Goal: Information Seeking & Learning: Compare options

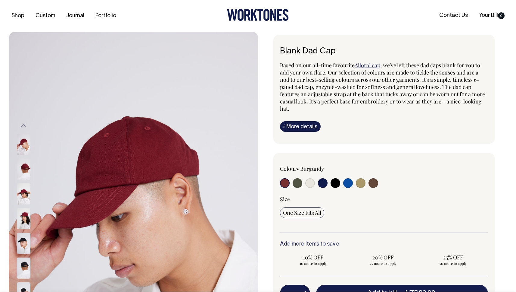
click at [310, 184] on input "radio" at bounding box center [310, 183] width 10 height 10
radio input "true"
select select "Natural"
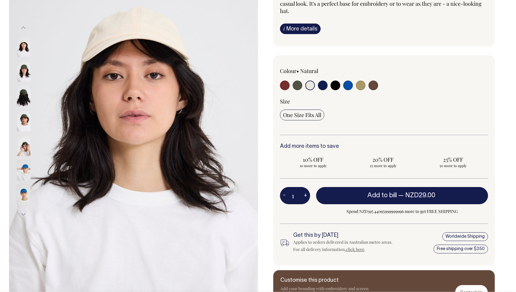
scroll to position [98, 0]
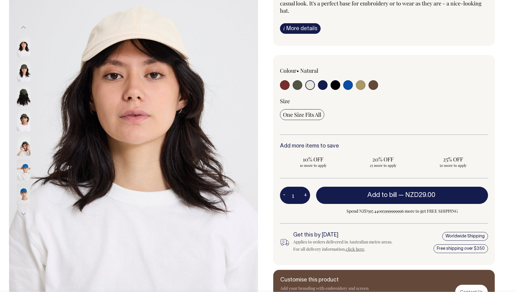
click at [322, 86] on input "radio" at bounding box center [323, 85] width 10 height 10
radio input "true"
select select "Dark Navy"
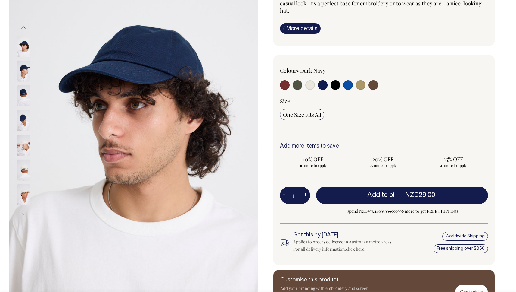
click at [25, 151] on img at bounding box center [24, 145] width 14 height 21
click at [29, 195] on img at bounding box center [24, 194] width 14 height 21
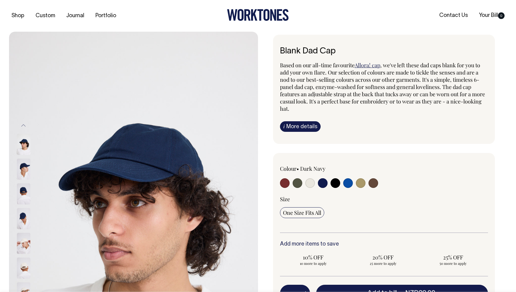
click at [264, 15] on icon at bounding box center [267, 15] width 6 height 12
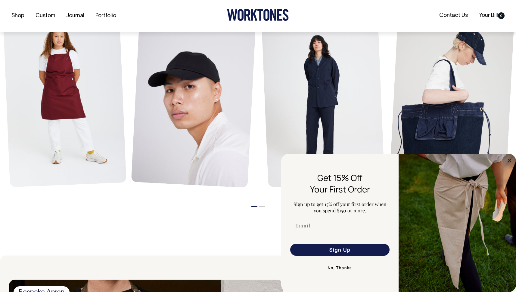
scroll to position [295, 0]
click at [511, 157] on circle "Close dialog" at bounding box center [509, 160] width 7 height 7
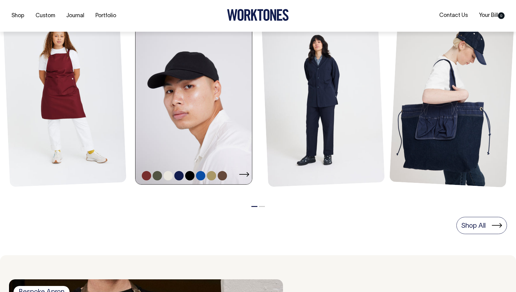
click at [203, 124] on link at bounding box center [196, 96] width 120 height 175
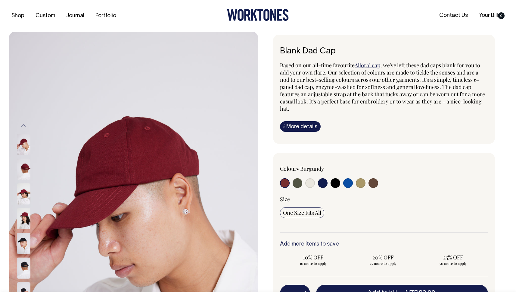
click at [366, 66] on link "Allora! cap" at bounding box center [368, 64] width 26 height 7
click at [394, 74] on span ", we've left these dad caps blank for you to add your own flare. Our selection …" at bounding box center [382, 86] width 205 height 51
drag, startPoint x: 358, startPoint y: 74, endPoint x: 410, endPoint y: 70, distance: 52.2
click at [410, 70] on span ", we've left these dad caps blank for you to add your own flare. Our selection …" at bounding box center [382, 86] width 205 height 51
click at [421, 74] on span ", we've left these dad caps blank for you to add your own flare. Our selection …" at bounding box center [382, 86] width 205 height 51
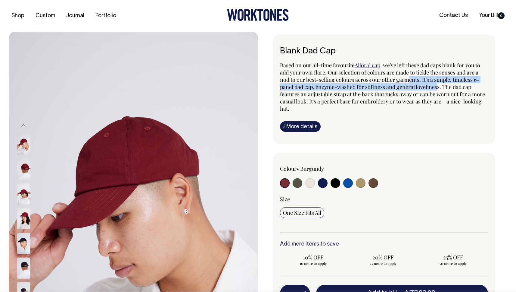
drag, startPoint x: 411, startPoint y: 77, endPoint x: 439, endPoint y: 89, distance: 30.6
click at [439, 89] on span ", we've left these dad caps blank for you to add your own flare. Our selection …" at bounding box center [382, 86] width 205 height 51
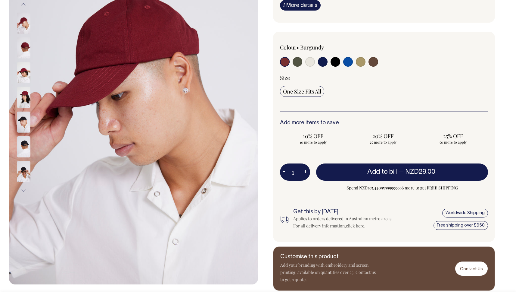
scroll to position [121, 0]
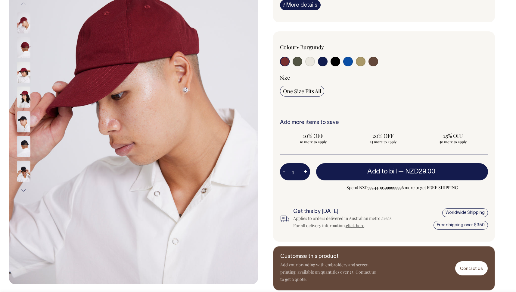
click at [348, 63] on input "radio" at bounding box center [348, 62] width 10 height 10
radio input "true"
select select "Worker Blue"
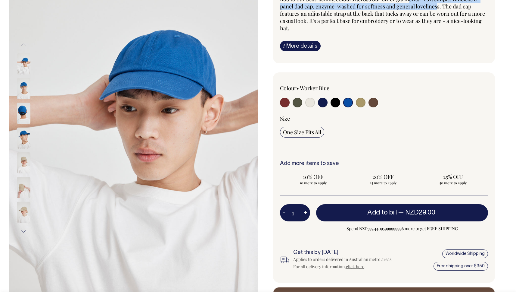
scroll to position [80, 0]
click at [321, 103] on input "radio" at bounding box center [323, 103] width 10 height 10
radio input "true"
select select "Dark Navy"
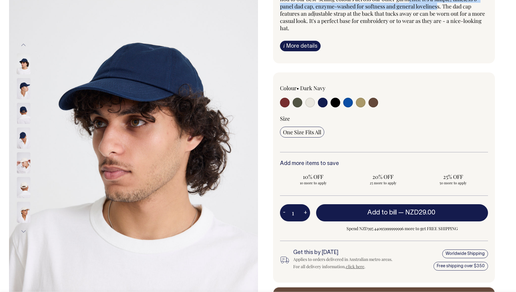
click at [311, 103] on input "radio" at bounding box center [310, 103] width 10 height 10
radio input "true"
select select "Natural"
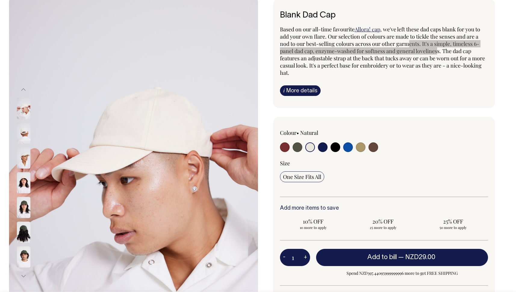
scroll to position [36, 0]
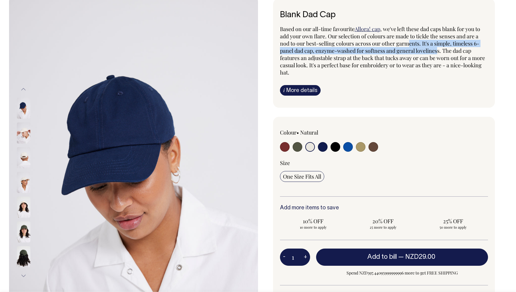
click at [360, 147] on input "radio" at bounding box center [361, 147] width 10 height 10
radio input "true"
select select "Washed Khaki"
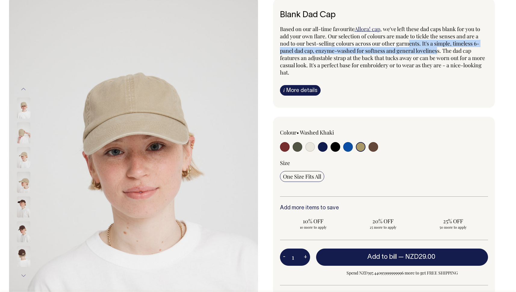
click at [346, 147] on input "radio" at bounding box center [348, 147] width 10 height 10
radio input "true"
select select "Worker Blue"
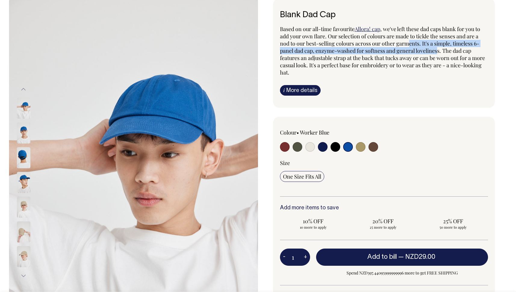
click at [337, 147] on input "radio" at bounding box center [336, 147] width 10 height 10
radio input "true"
select select "Black"
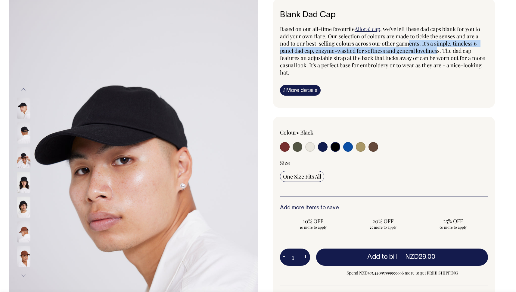
click at [322, 147] on input "radio" at bounding box center [323, 147] width 10 height 10
radio input "true"
select select "Dark Navy"
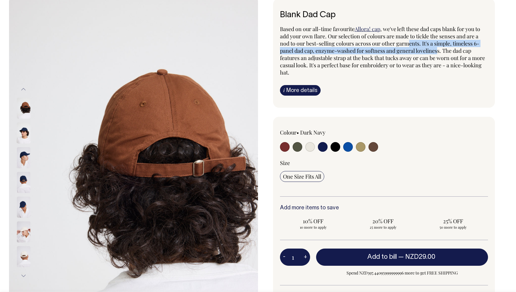
click at [308, 148] on input "radio" at bounding box center [310, 147] width 10 height 10
radio input "true"
select select "Natural"
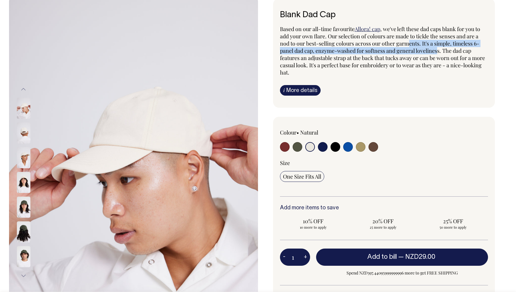
click at [325, 147] on input "radio" at bounding box center [323, 147] width 10 height 10
radio input "true"
select select "Dark Navy"
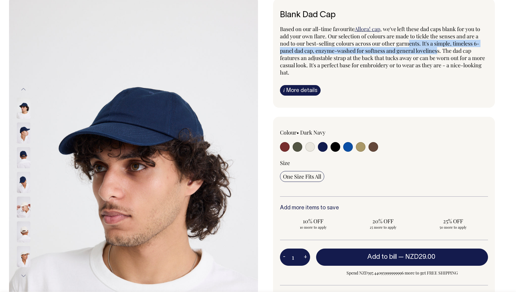
click at [375, 148] on input "radio" at bounding box center [374, 147] width 10 height 10
radio input "true"
select select "Espresso"
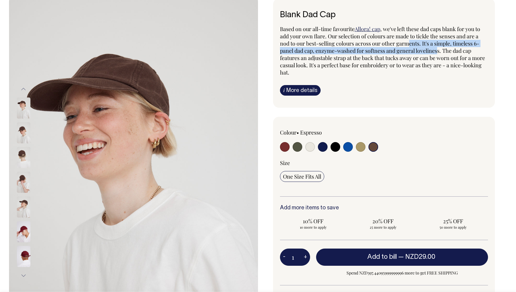
click at [363, 148] on input "radio" at bounding box center [361, 147] width 10 height 10
radio input "true"
select select "Washed Khaki"
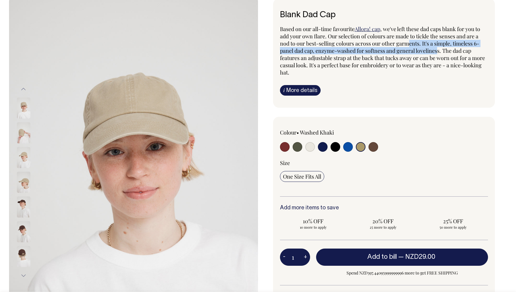
click at [323, 148] on input "radio" at bounding box center [323, 147] width 10 height 10
radio input "true"
select select "Dark Navy"
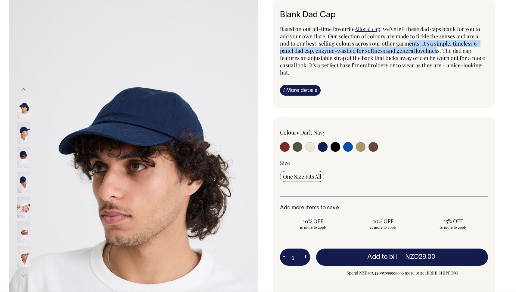
click at [20, 180] on img at bounding box center [24, 182] width 14 height 21
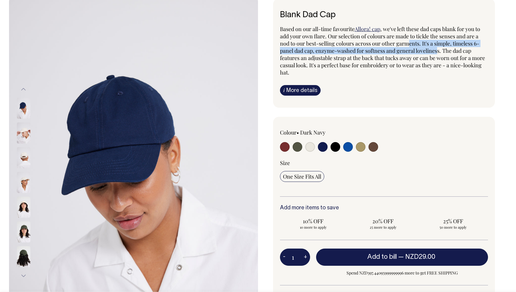
scroll to position [48, 0]
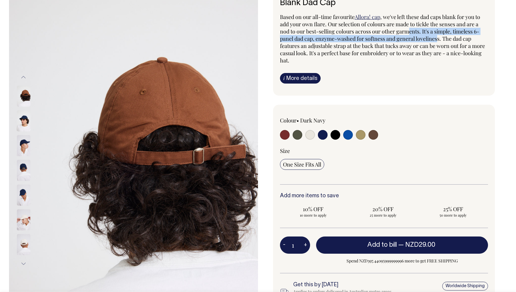
click at [23, 93] on img at bounding box center [24, 96] width 14 height 21
click at [27, 97] on img at bounding box center [24, 96] width 14 height 21
click at [23, 75] on button "Previous" at bounding box center [23, 77] width 9 height 14
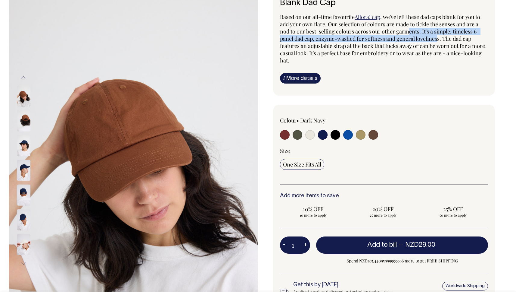
click at [23, 76] on button "Previous" at bounding box center [23, 77] width 9 height 14
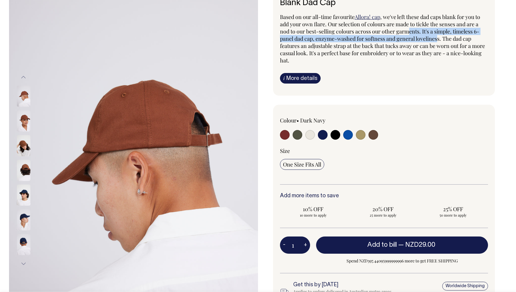
click at [23, 76] on button "Previous" at bounding box center [23, 77] width 9 height 14
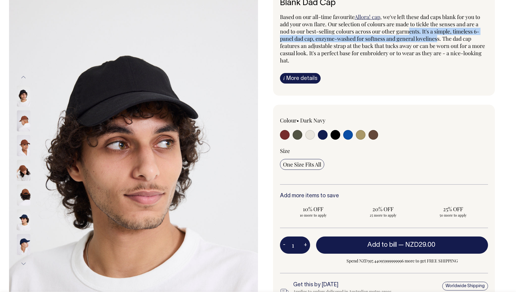
click at [23, 76] on button "Previous" at bounding box center [23, 77] width 9 height 14
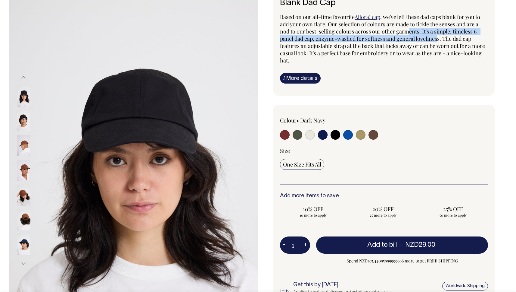
click at [23, 76] on button "Previous" at bounding box center [23, 77] width 9 height 14
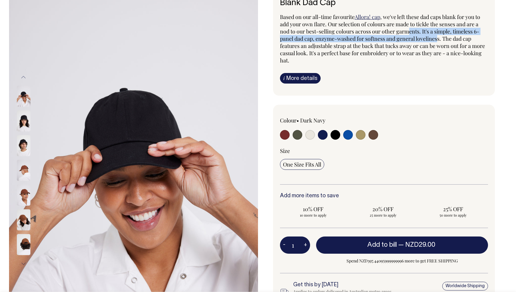
click at [23, 76] on button "Previous" at bounding box center [23, 77] width 9 height 14
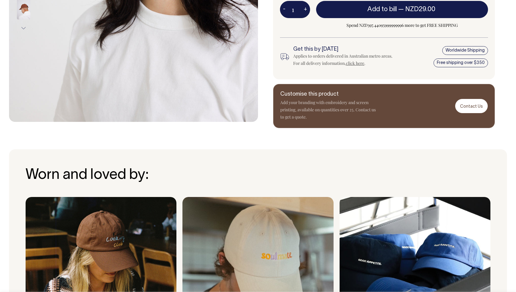
scroll to position [283, 0]
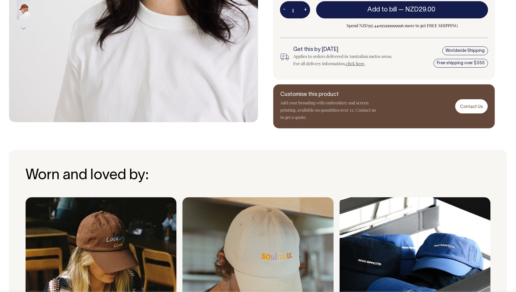
click at [302, 109] on p "Add your branding with embroidery and screen printing, available on quantities …" at bounding box center [328, 110] width 96 height 22
drag, startPoint x: 332, startPoint y: 102, endPoint x: 334, endPoint y: 106, distance: 4.7
click at [334, 106] on p "Add your branding with embroidery and screen printing, available on quantities …" at bounding box center [328, 110] width 96 height 22
drag, startPoint x: 325, startPoint y: 112, endPoint x: 295, endPoint y: 113, distance: 30.1
click at [325, 112] on p "Add your branding with embroidery and screen printing, available on quantities …" at bounding box center [328, 110] width 96 height 22
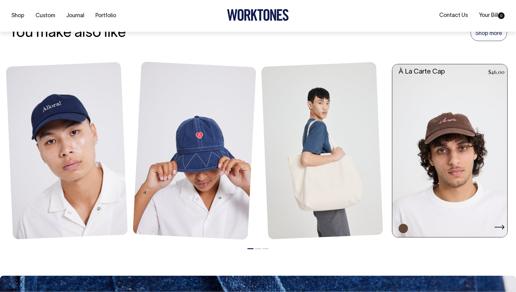
scroll to position [661, 0]
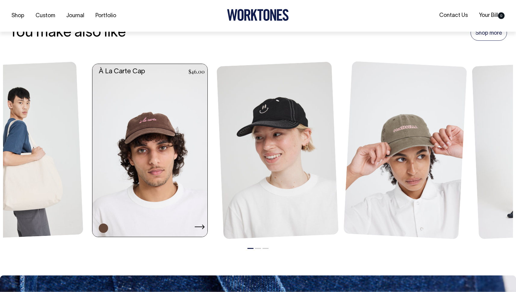
drag, startPoint x: 434, startPoint y: 179, endPoint x: 157, endPoint y: 185, distance: 276.9
click at [157, 185] on link at bounding box center [151, 150] width 119 height 173
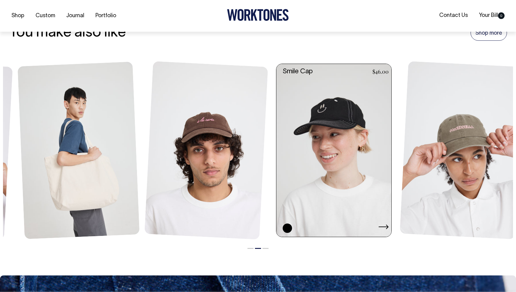
drag, startPoint x: 185, startPoint y: 186, endPoint x: 357, endPoint y: 192, distance: 171.8
click at [357, 192] on link at bounding box center [336, 150] width 119 height 173
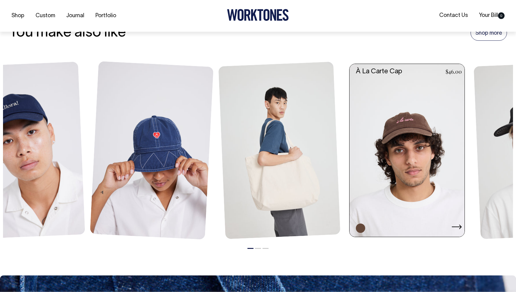
drag, startPoint x: 434, startPoint y: 160, endPoint x: 161, endPoint y: 163, distance: 273.3
click at [350, 163] on link at bounding box center [409, 150] width 119 height 173
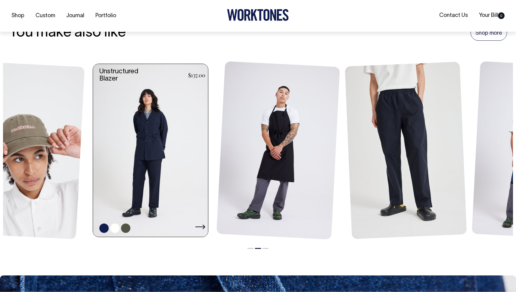
drag, startPoint x: 301, startPoint y: 160, endPoint x: 187, endPoint y: 163, distance: 114.2
click at [187, 163] on link at bounding box center [152, 150] width 119 height 173
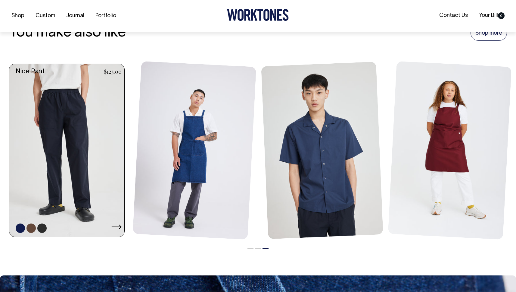
click at [75, 172] on link at bounding box center [68, 150] width 119 height 173
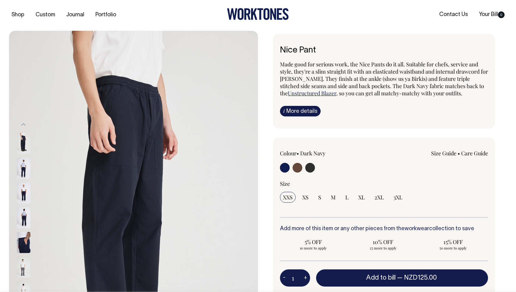
scroll to position [1, 0]
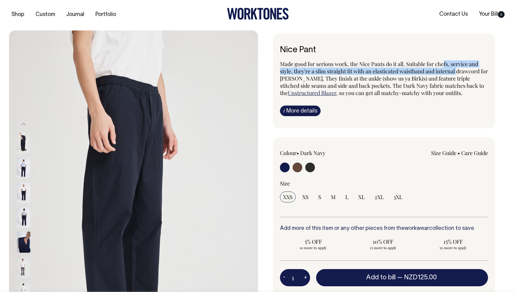
drag, startPoint x: 445, startPoint y: 63, endPoint x: 460, endPoint y: 72, distance: 18.0
click at [460, 72] on span "Made good for serious work, the Nice Pants do it all. Suitable for chefs, servi…" at bounding box center [384, 78] width 208 height 36
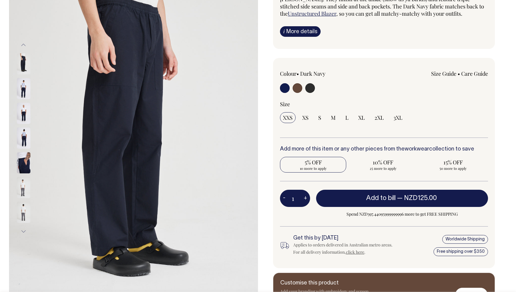
scroll to position [81, 0]
click at [20, 84] on img at bounding box center [24, 88] width 14 height 21
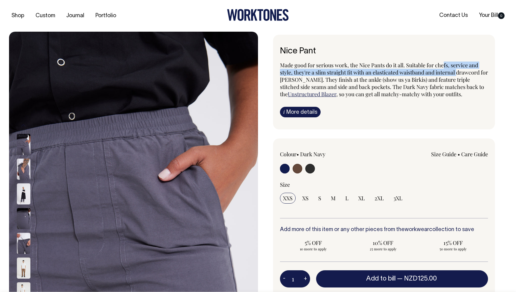
scroll to position [0, 0]
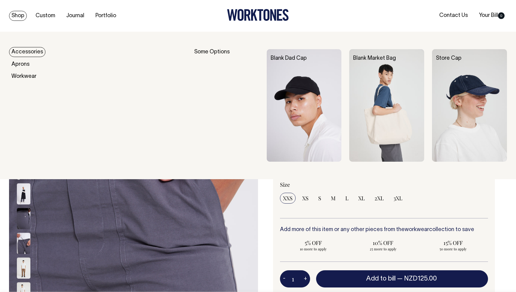
click at [394, 96] on img at bounding box center [386, 105] width 75 height 112
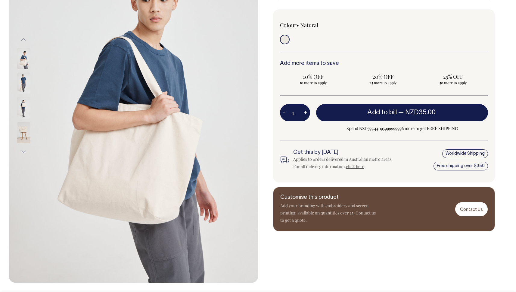
scroll to position [123, 0]
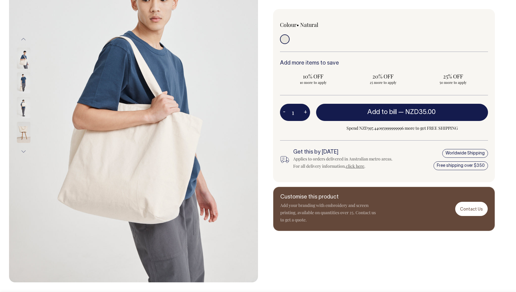
click at [21, 130] on img at bounding box center [24, 132] width 14 height 21
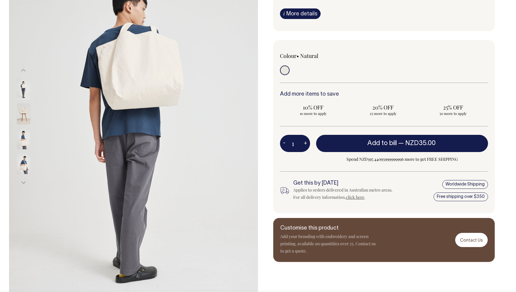
scroll to position [92, 0]
